Goal: Navigation & Orientation: Find specific page/section

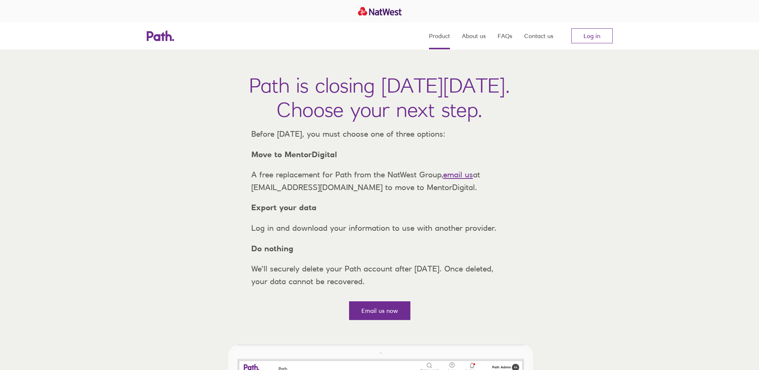
click at [444, 36] on link "Product" at bounding box center [439, 35] width 21 height 27
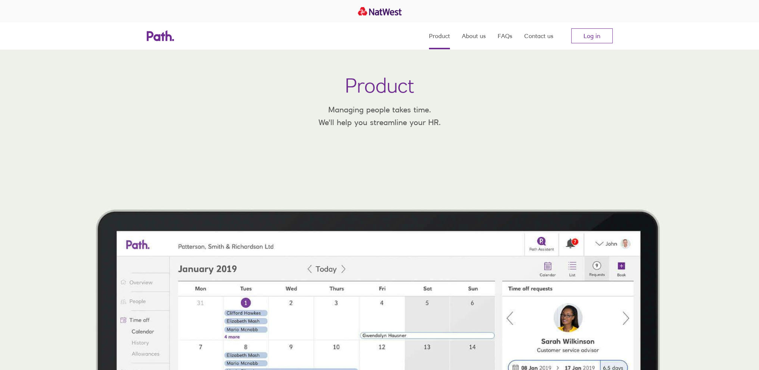
click at [167, 36] on icon at bounding box center [168, 35] width 6 height 11
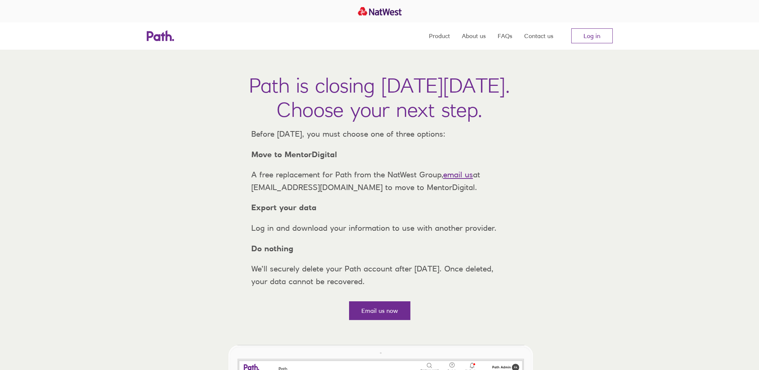
click at [151, 34] on icon at bounding box center [150, 36] width 7 height 10
drag, startPoint x: 284, startPoint y: 169, endPoint x: 334, endPoint y: 169, distance: 50.4
click at [334, 159] on strong "Move to MentorDigital" at bounding box center [294, 154] width 86 height 9
